Goal: Task Accomplishment & Management: Manage account settings

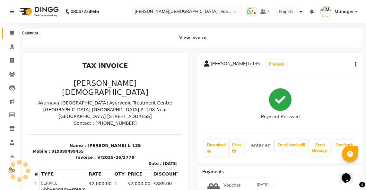
click at [10, 33] on icon at bounding box center [12, 32] width 4 height 5
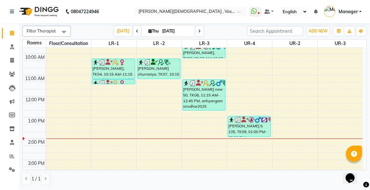
scroll to position [79, 0]
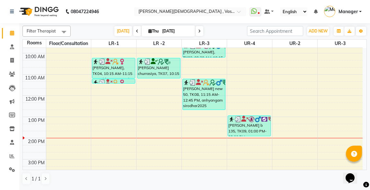
click at [97, 137] on div "6:00 AM 7:00 AM 8:00 AM 9:00 AM 10:00 AM 11:00 AM 12:00 PM 1:00 PM 2:00 PM 3:00…" at bounding box center [192, 127] width 339 height 317
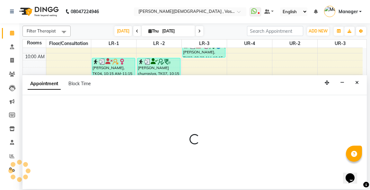
select select "tentative"
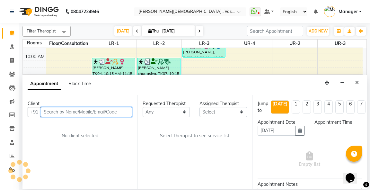
select select "840"
click at [60, 112] on input "text" at bounding box center [86, 112] width 91 height 10
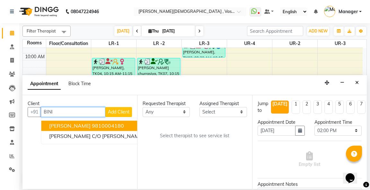
click at [71, 125] on span "[PERSON_NAME]" at bounding box center [69, 125] width 41 height 6
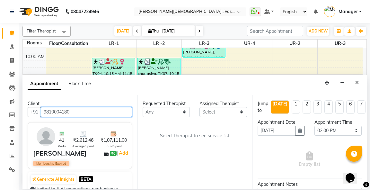
type input "9810004180"
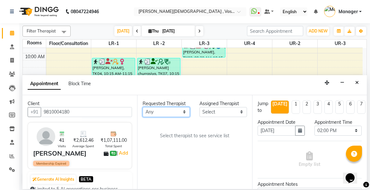
click at [170, 112] on select "Any [PERSON_NAME] V [PERSON_NAME] [PERSON_NAME] A K [PERSON_NAME] N [PERSON_NAM…" at bounding box center [165, 112] width 47 height 10
select select "71369"
click at [142, 107] on select "Any [PERSON_NAME] V [PERSON_NAME] [PERSON_NAME] A K [PERSON_NAME] N [PERSON_NAM…" at bounding box center [165, 112] width 47 height 10
select select "71369"
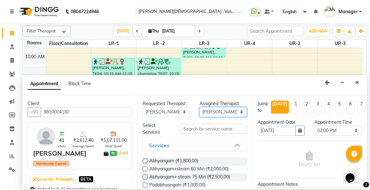
click at [208, 113] on select "Select [PERSON_NAME] V [PERSON_NAME] [PERSON_NAME] A K [PERSON_NAME] N [PERSON_…" at bounding box center [222, 112] width 47 height 10
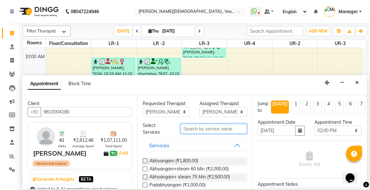
click at [185, 126] on input "text" at bounding box center [213, 128] width 66 height 10
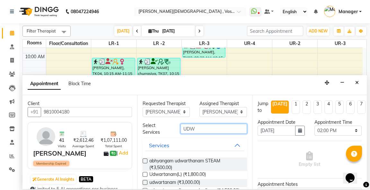
type input "UDW"
click at [145, 159] on label at bounding box center [144, 160] width 5 height 5
click at [145, 159] on input "checkbox" at bounding box center [144, 161] width 4 height 4
checkbox input "true"
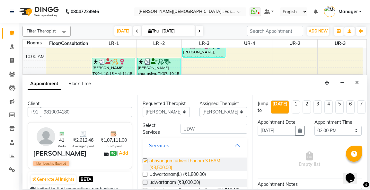
select select "2647"
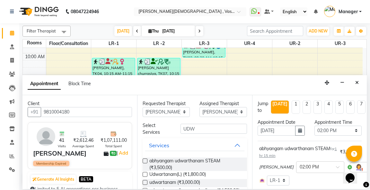
checkbox input "false"
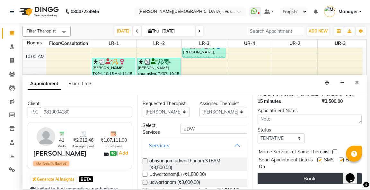
click at [315, 175] on button "Book" at bounding box center [309, 178] width 104 height 12
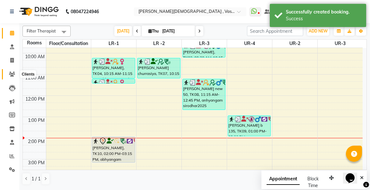
click at [8, 73] on span at bounding box center [11, 74] width 11 height 7
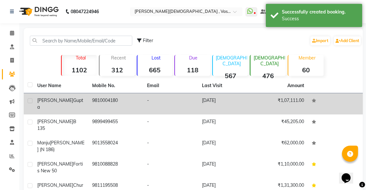
click at [62, 99] on span "gupta" at bounding box center [60, 103] width 46 height 13
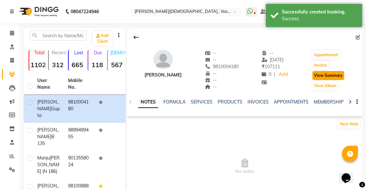
click at [335, 74] on button "View Summary" at bounding box center [328, 75] width 32 height 9
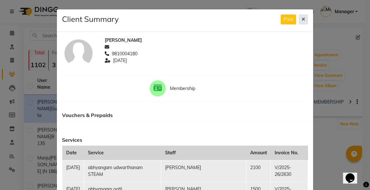
click at [301, 18] on icon at bounding box center [303, 19] width 4 height 4
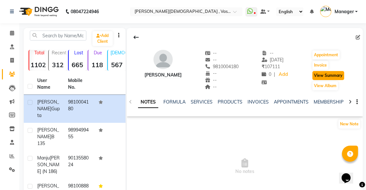
click at [321, 75] on button "View Summary" at bounding box center [328, 75] width 32 height 9
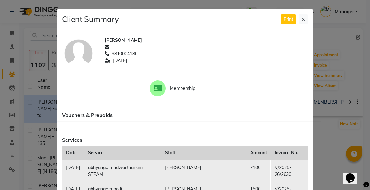
drag, startPoint x: 304, startPoint y: 21, endPoint x: 285, endPoint y: 21, distance: 18.9
click at [302, 21] on button at bounding box center [302, 19] width 9 height 10
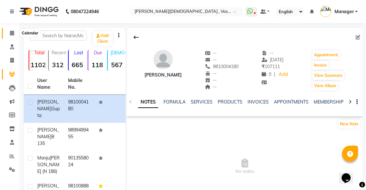
click at [10, 32] on icon at bounding box center [12, 32] width 4 height 5
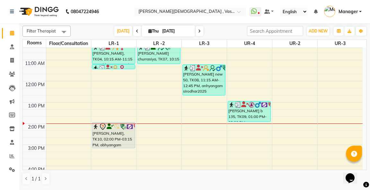
scroll to position [96, 0]
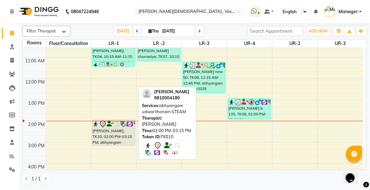
click at [99, 132] on div "[PERSON_NAME], TK10, 02:00 PM-03:15 PM, abhyangam udwarthanam STEAM" at bounding box center [113, 132] width 42 height 25
select select "7"
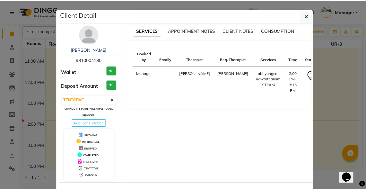
scroll to position [25, 0]
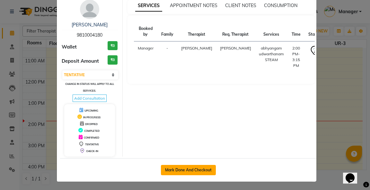
click at [187, 168] on button "Mark Done And Checkout" at bounding box center [188, 170] width 55 height 10
select select "5571"
select select "service"
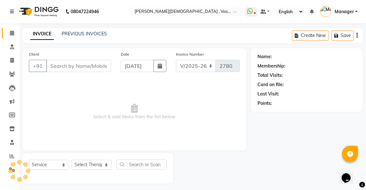
type input "9810004180"
select select "71369"
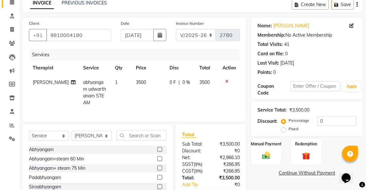
scroll to position [45, 0]
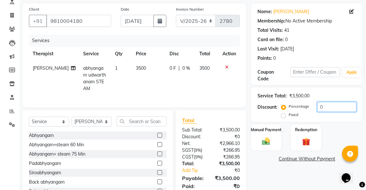
drag, startPoint x: 327, startPoint y: 107, endPoint x: 308, endPoint y: 107, distance: 18.3
click at [308, 107] on div "Percentage Fixed 0" at bounding box center [319, 110] width 74 height 17
type input "3"
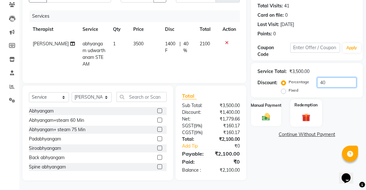
type input "40"
click at [301, 113] on img at bounding box center [306, 117] width 14 height 11
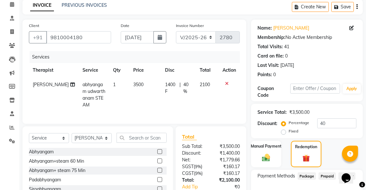
scroll to position [0, 0]
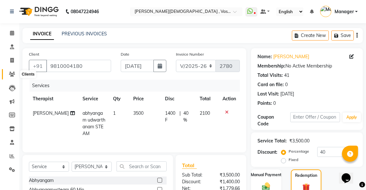
click at [13, 74] on icon at bounding box center [12, 74] width 6 height 5
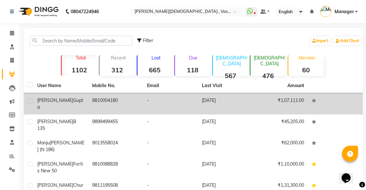
click at [69, 101] on div "[PERSON_NAME]" at bounding box center [60, 103] width 47 height 13
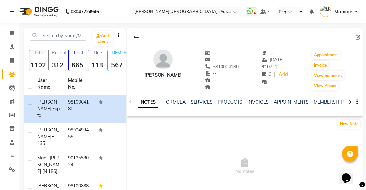
click at [349, 102] on icon at bounding box center [349, 101] width 3 height 4
drag, startPoint x: 349, startPoint y: 102, endPoint x: 335, endPoint y: 103, distance: 14.1
click at [348, 102] on icon at bounding box center [349, 101] width 3 height 4
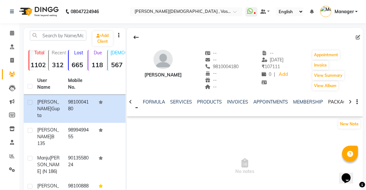
click at [330, 100] on link "PACKAGES" at bounding box center [340, 102] width 24 height 6
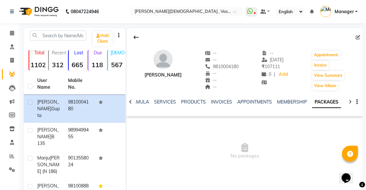
click at [344, 101] on div "NOTES FORMULA SERVICES PRODUCTS INVOICES APPOINTMENTS MEMBERSHIP PACKAGES VOUCH…" at bounding box center [245, 102] width 236 height 22
click at [349, 101] on icon at bounding box center [349, 101] width 3 height 4
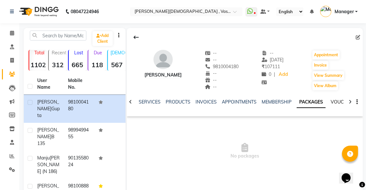
click at [336, 101] on link "VOUCHERS" at bounding box center [342, 102] width 25 height 6
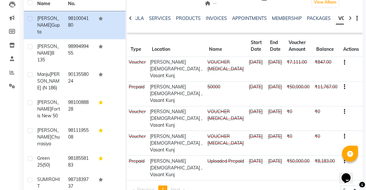
scroll to position [90, 0]
